Goal: Task Accomplishment & Management: Manage account settings

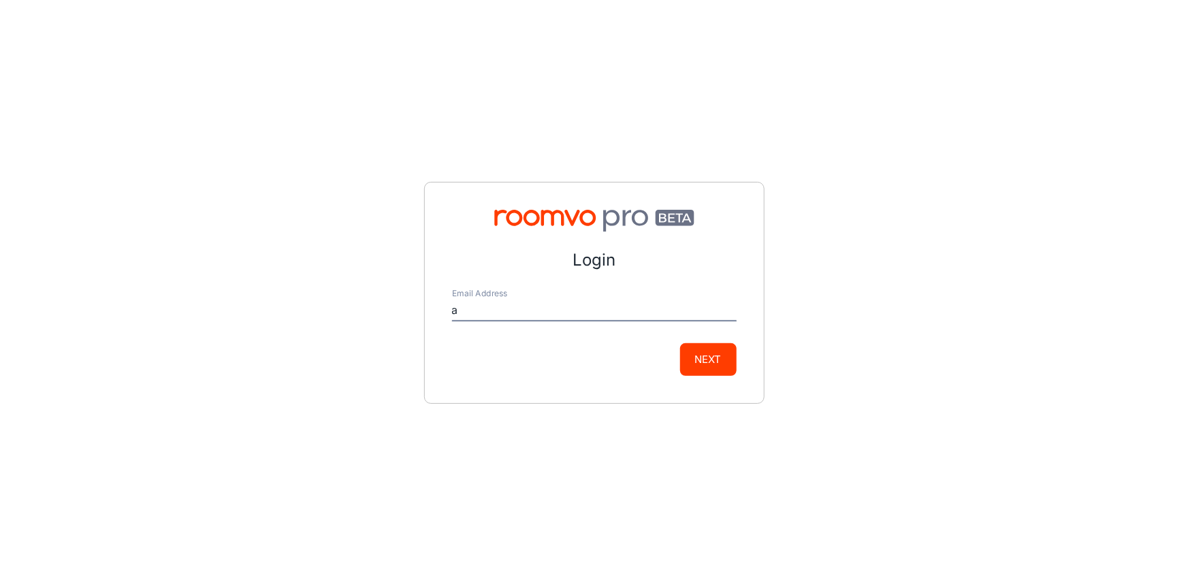
type input "[EMAIL_ADDRESS][DOMAIN_NAME]"
click at [718, 355] on button "Next" at bounding box center [708, 359] width 57 height 33
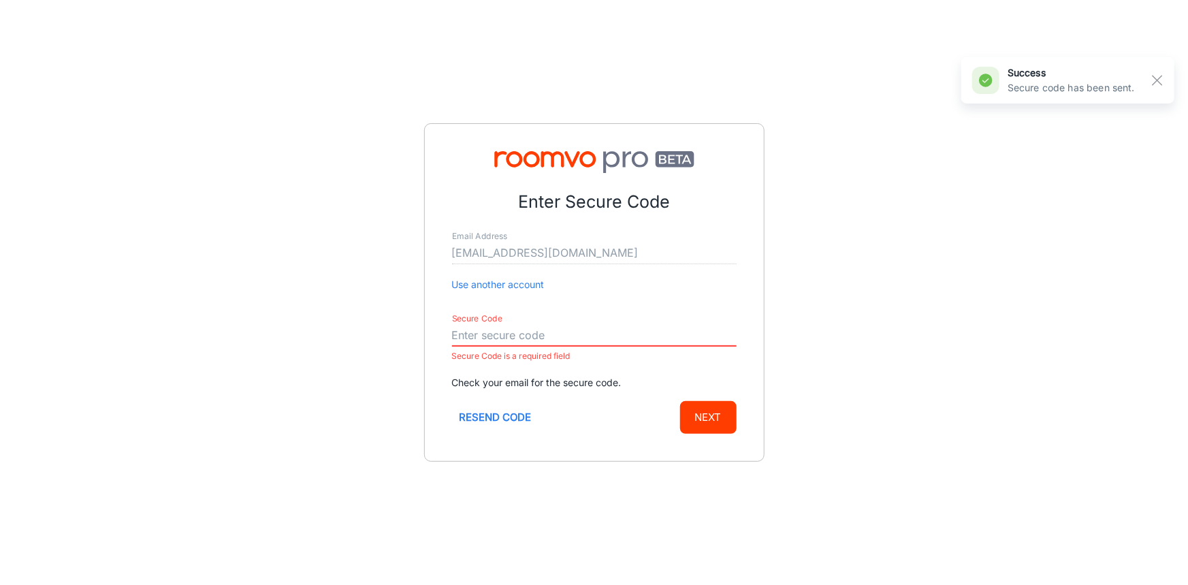
paste input "071590"
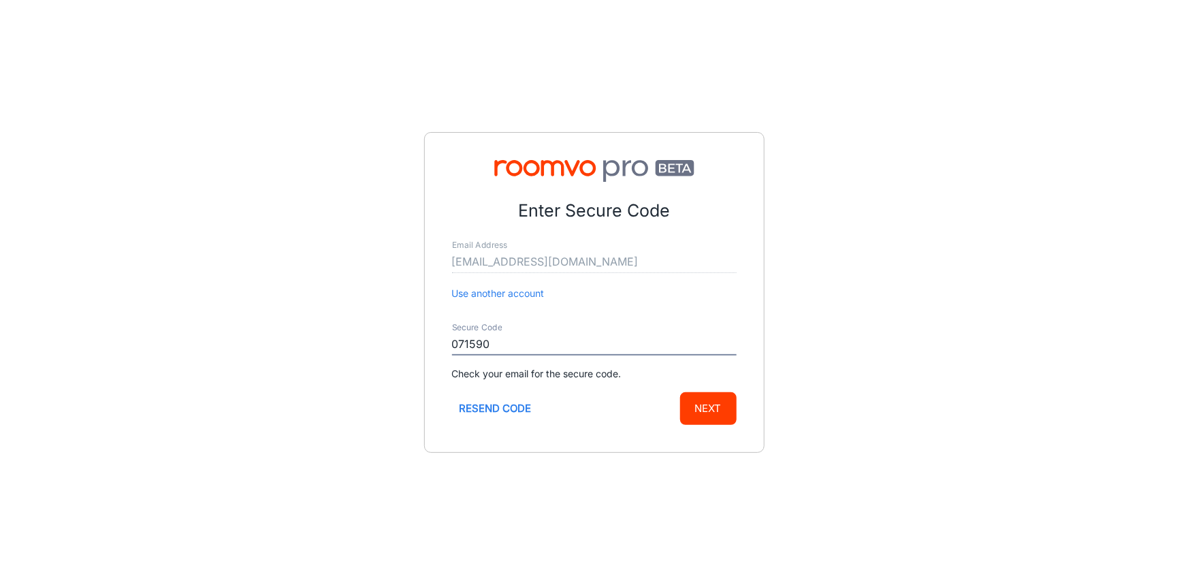
type input "071590"
click at [709, 411] on button "Next" at bounding box center [708, 408] width 57 height 33
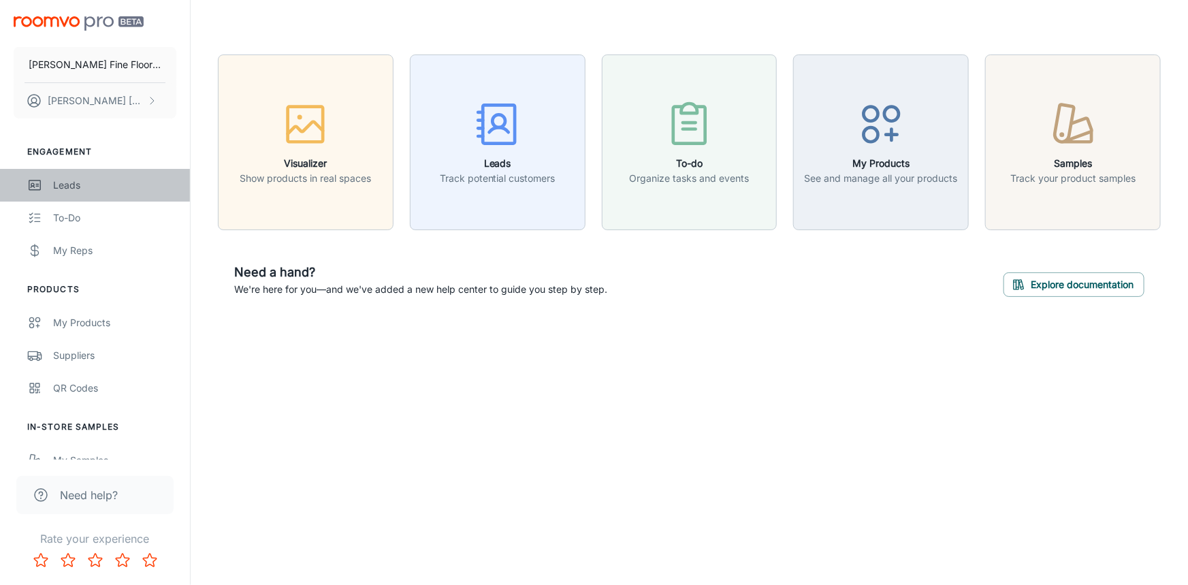
click at [81, 189] on div "Leads" at bounding box center [114, 185] width 123 height 15
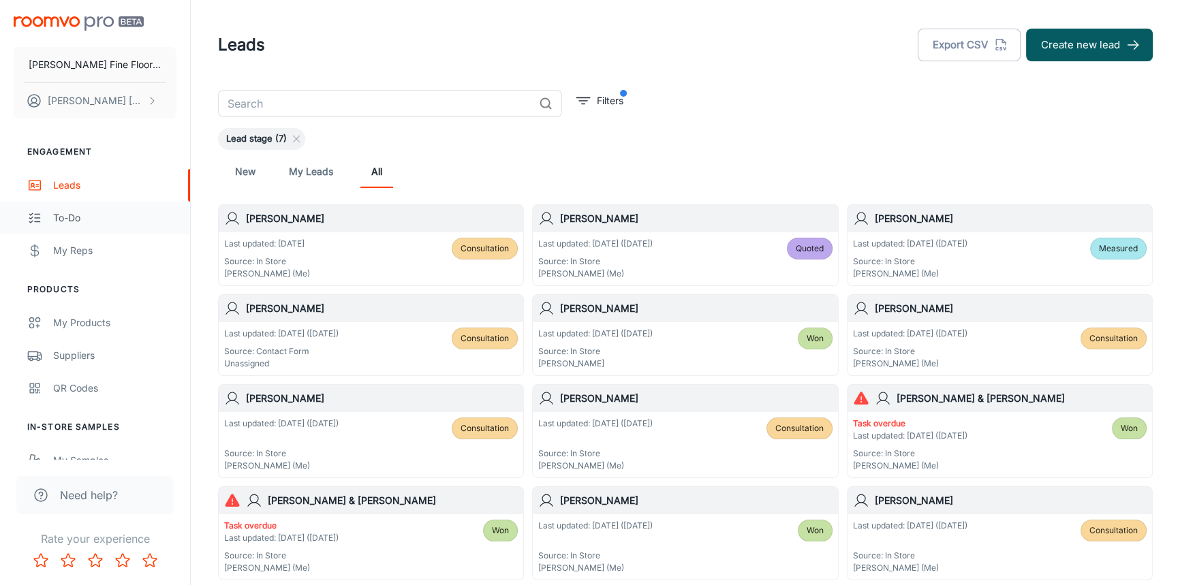
click at [61, 221] on div "To-do" at bounding box center [114, 217] width 123 height 15
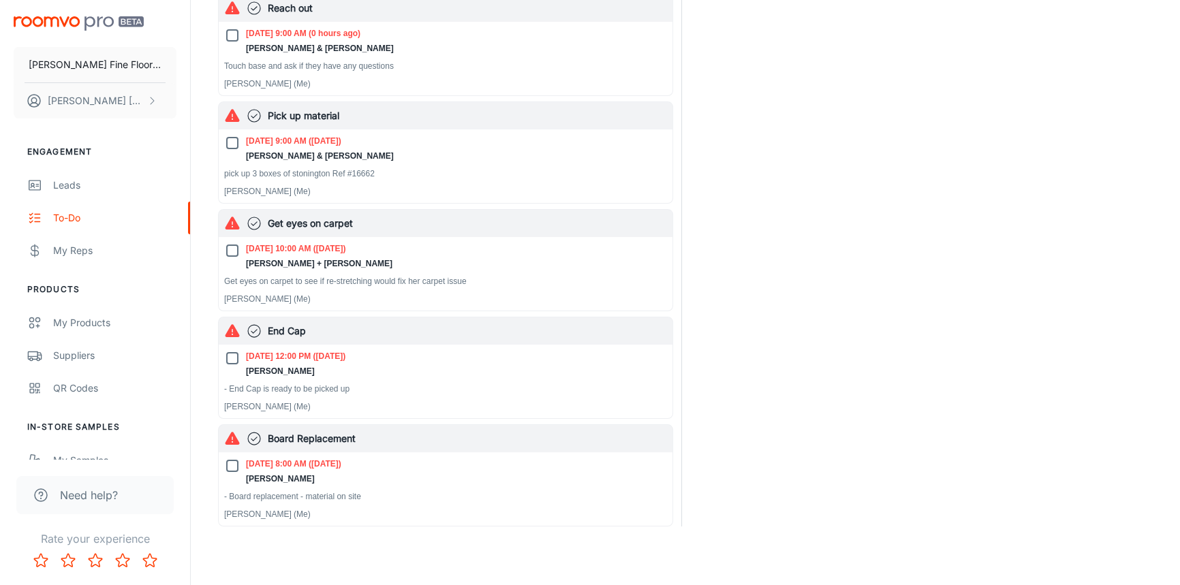
scroll to position [185, 0]
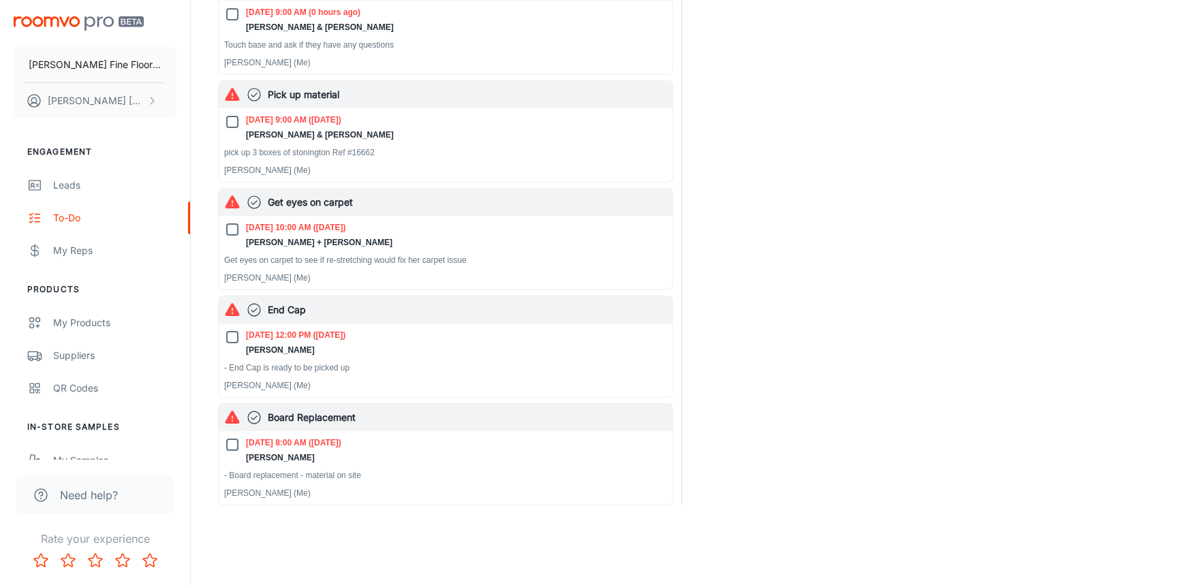
click at [232, 338] on input "[DATE] 12:00 PM ([DATE]) [PERSON_NAME]" at bounding box center [232, 337] width 16 height 16
checkbox input "true"
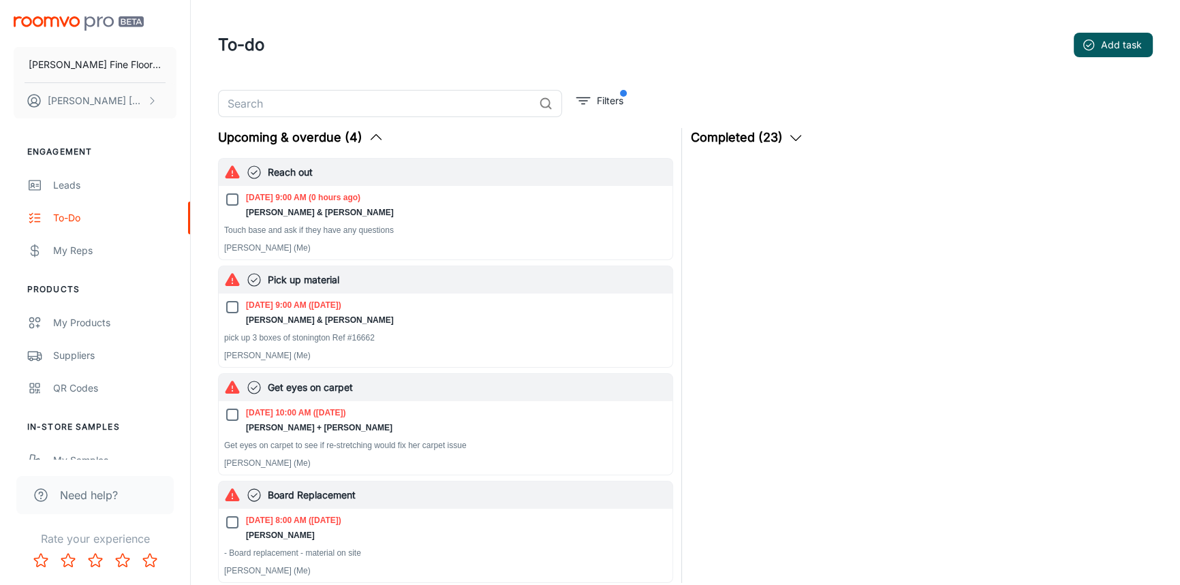
scroll to position [61, 0]
